Goal: Task Accomplishment & Management: Use online tool/utility

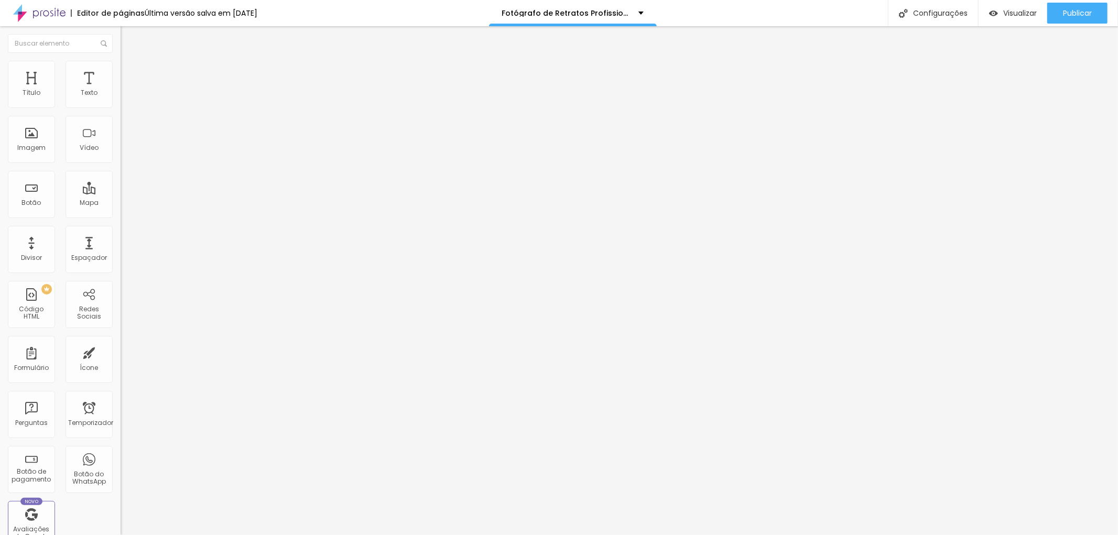
click at [130, 71] on font "Estilo" at bounding box center [138, 67] width 16 height 9
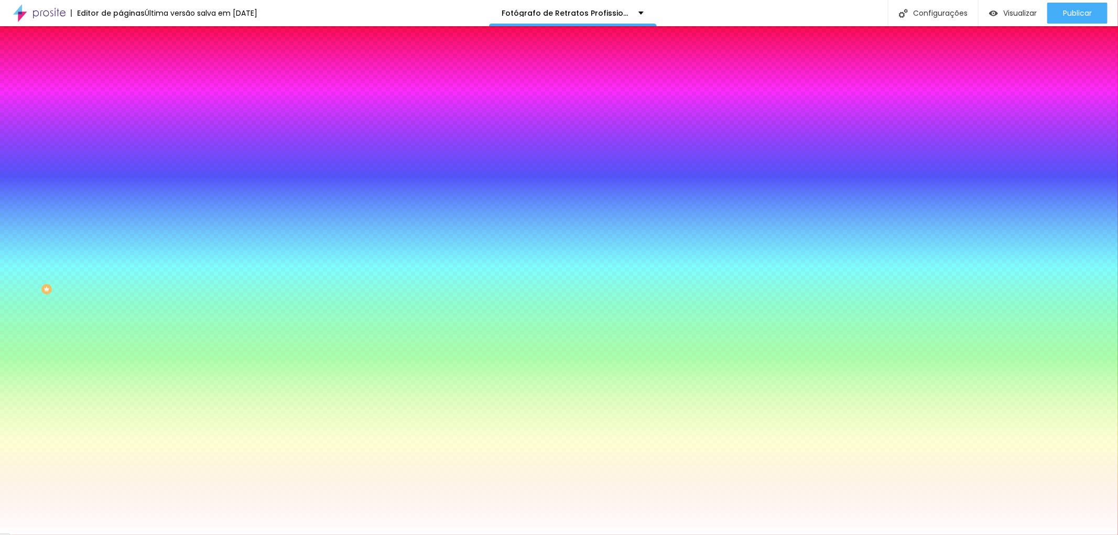
click at [127, 96] on font "Trocar imagem" at bounding box center [152, 92] width 51 height 9
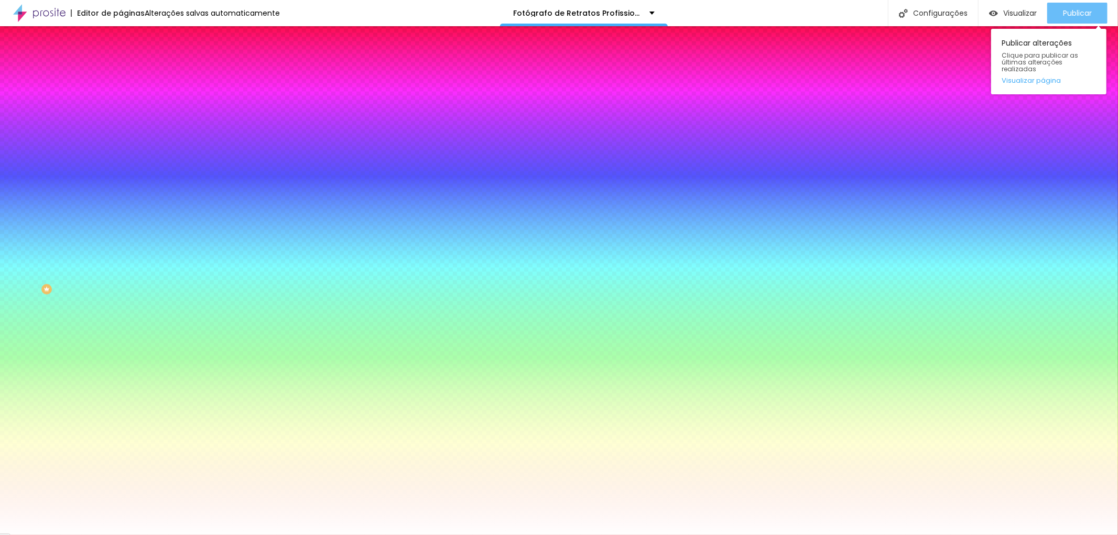
click at [1067, 4] on div "Publicar" at bounding box center [1077, 13] width 29 height 21
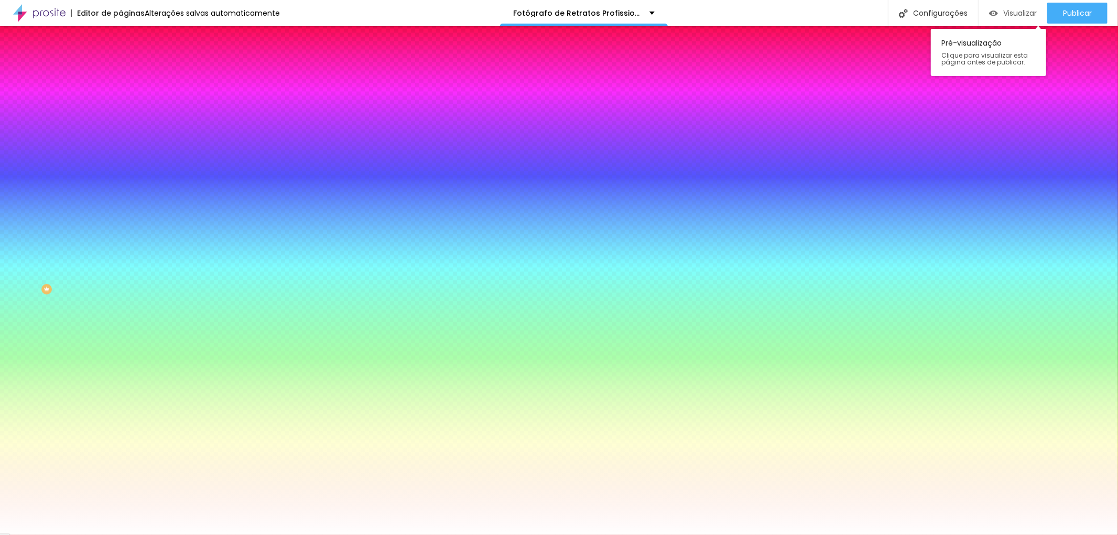
click at [1019, 12] on font "Visualizar" at bounding box center [1020, 13] width 34 height 10
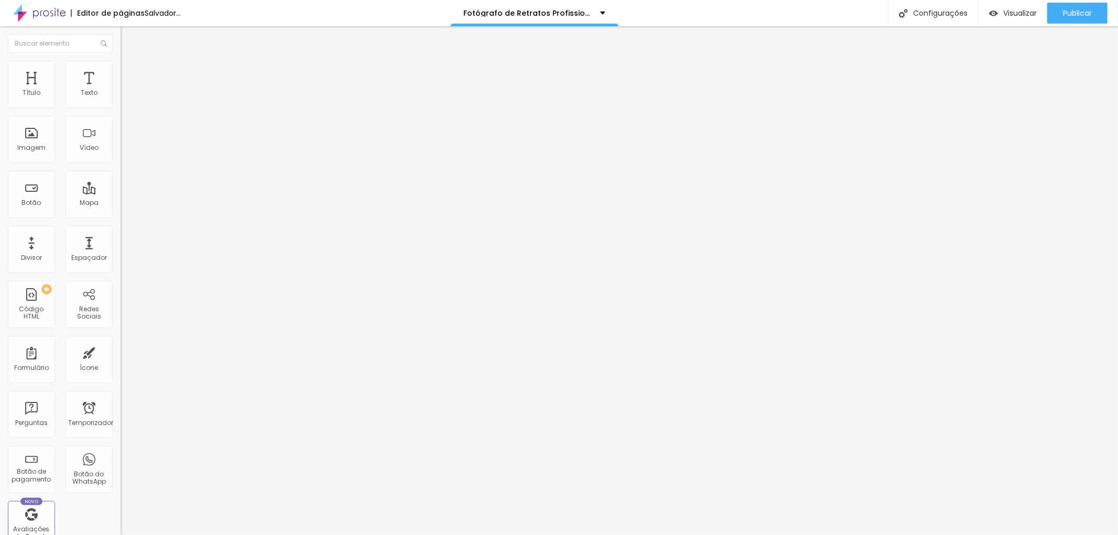
click at [127, 90] on font "Trocar imagem" at bounding box center [152, 85] width 51 height 9
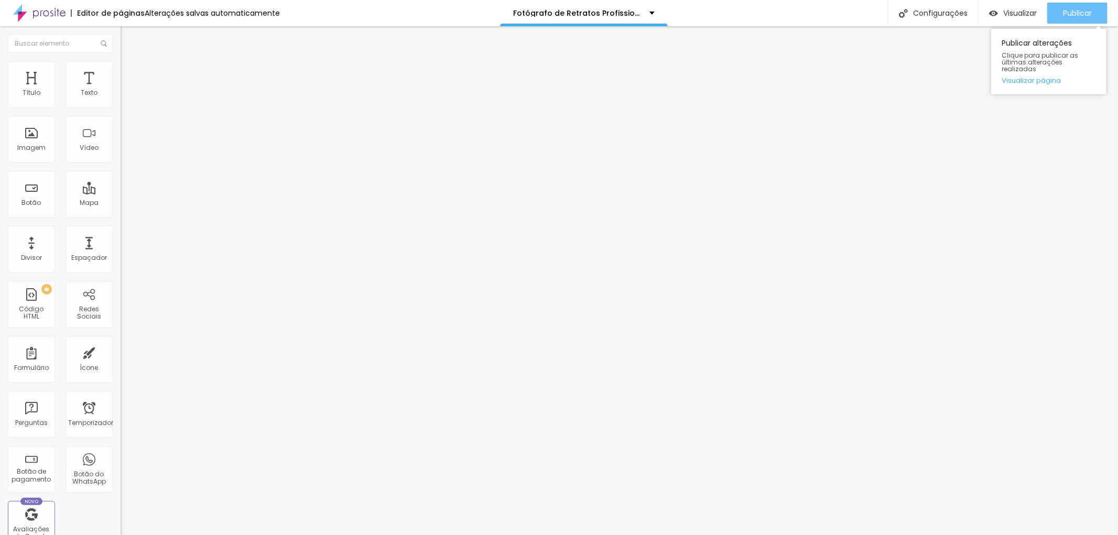
click at [1083, 8] on font "Publicar" at bounding box center [1077, 13] width 29 height 10
click at [998, 17] on div "Visualizar" at bounding box center [1013, 13] width 48 height 9
